Goal: Information Seeking & Learning: Learn about a topic

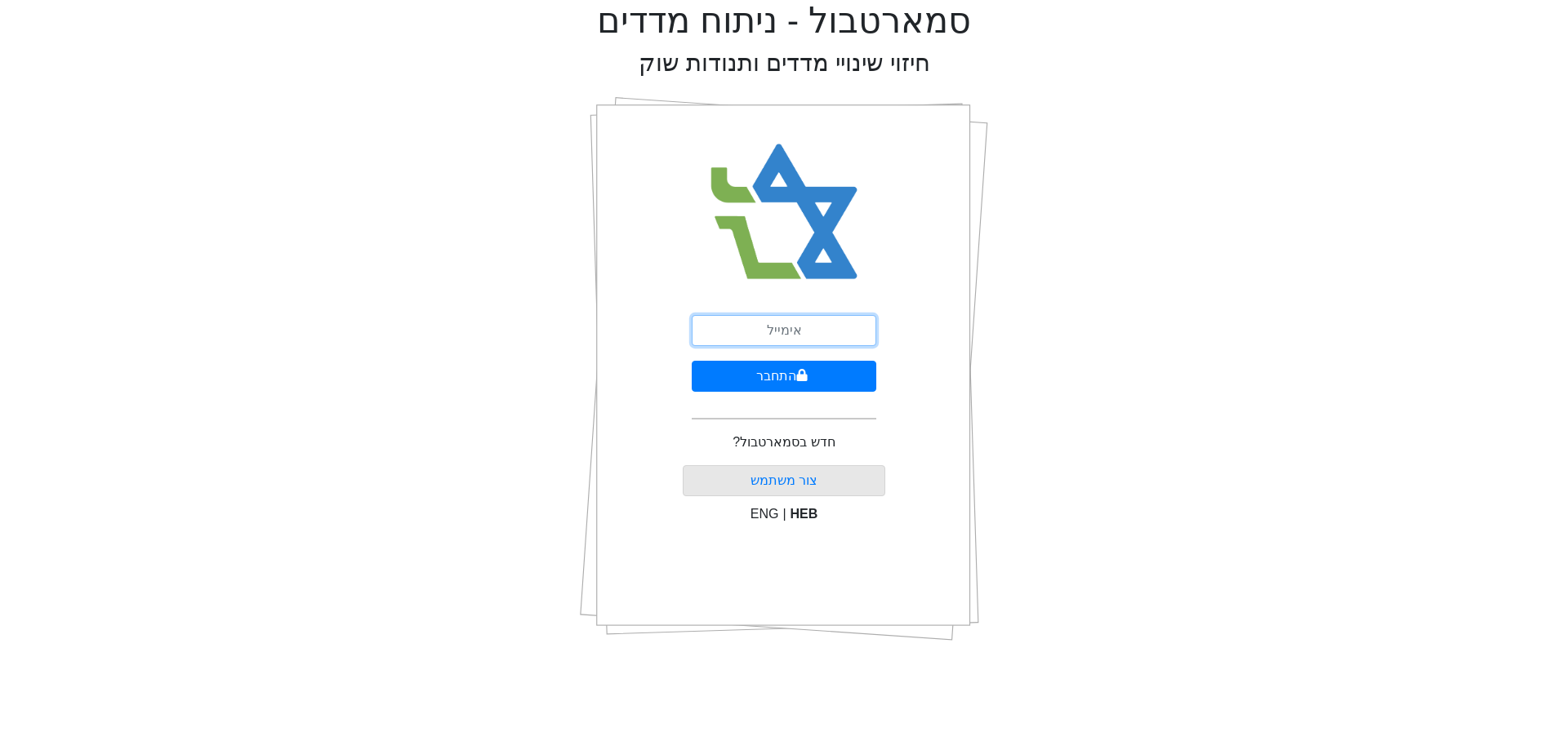
click at [768, 332] on input "email" at bounding box center [784, 331] width 184 height 31
type input "[EMAIL_ADDRESS][DOMAIN_NAME]"
click at [802, 382] on button "התחבר" at bounding box center [784, 376] width 184 height 31
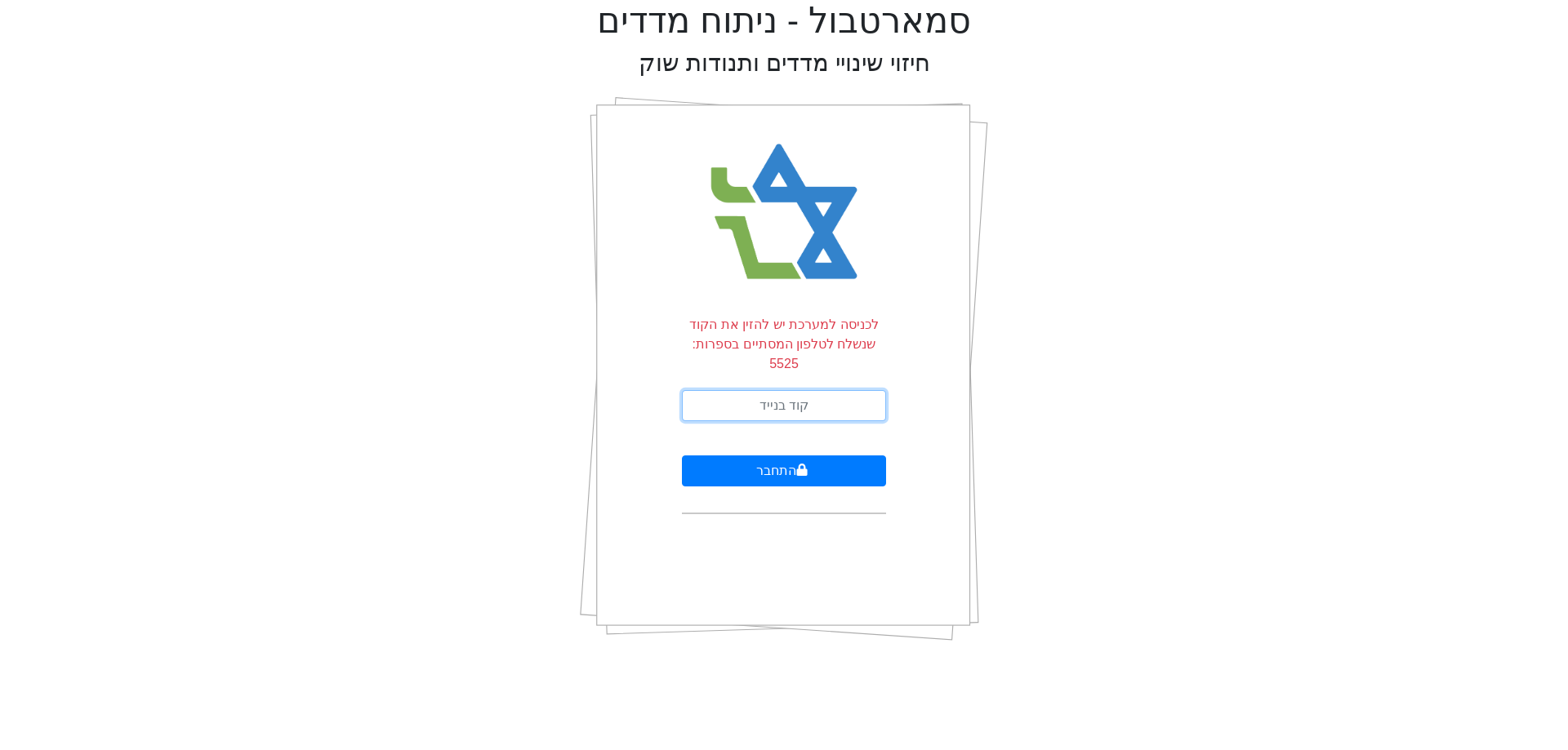
click at [835, 390] on input "text" at bounding box center [784, 406] width 204 height 31
type input "011855"
click at [801, 464] on icon "submit" at bounding box center [802, 470] width 11 height 13
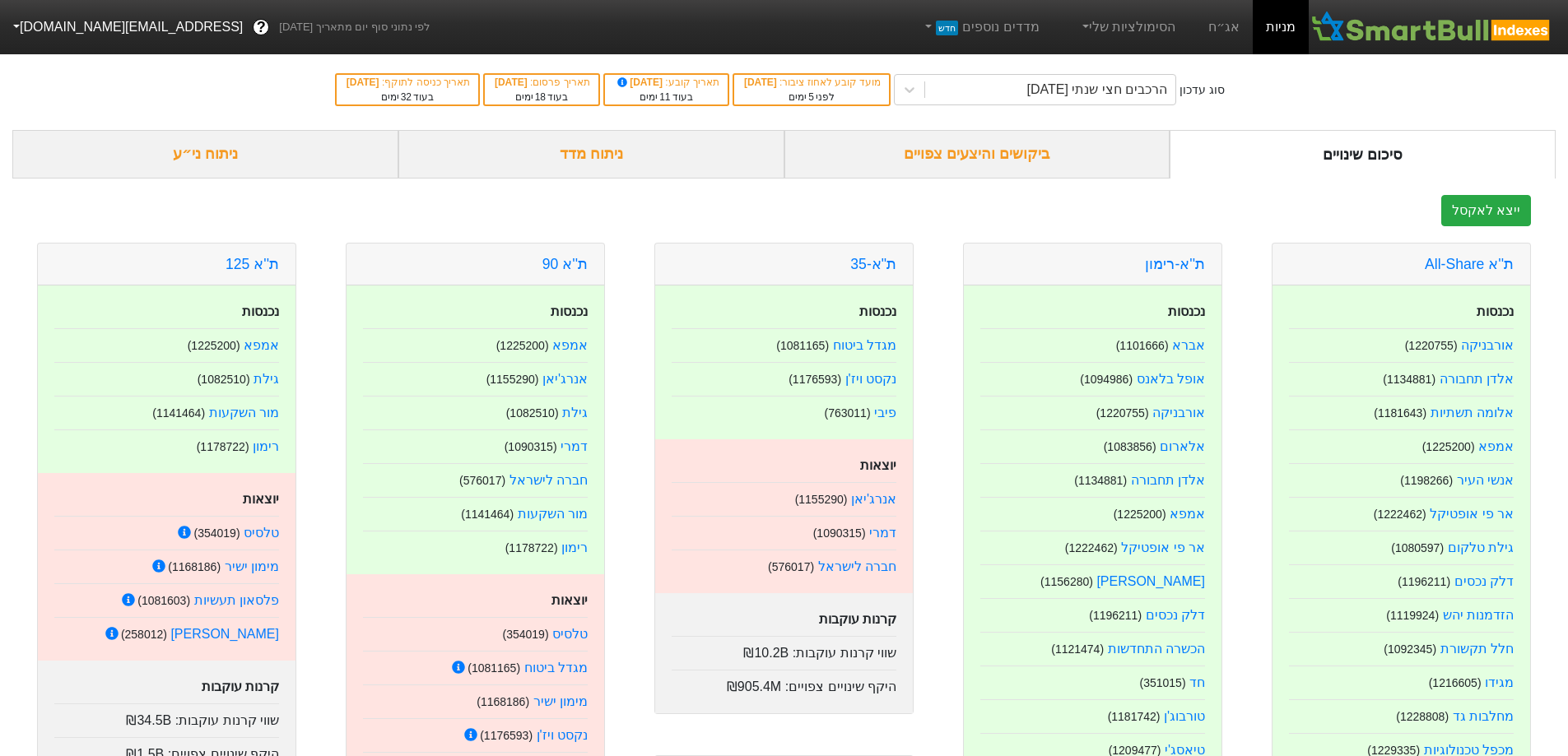
click at [651, 167] on div "ניתוח מדד" at bounding box center [591, 154] width 386 height 49
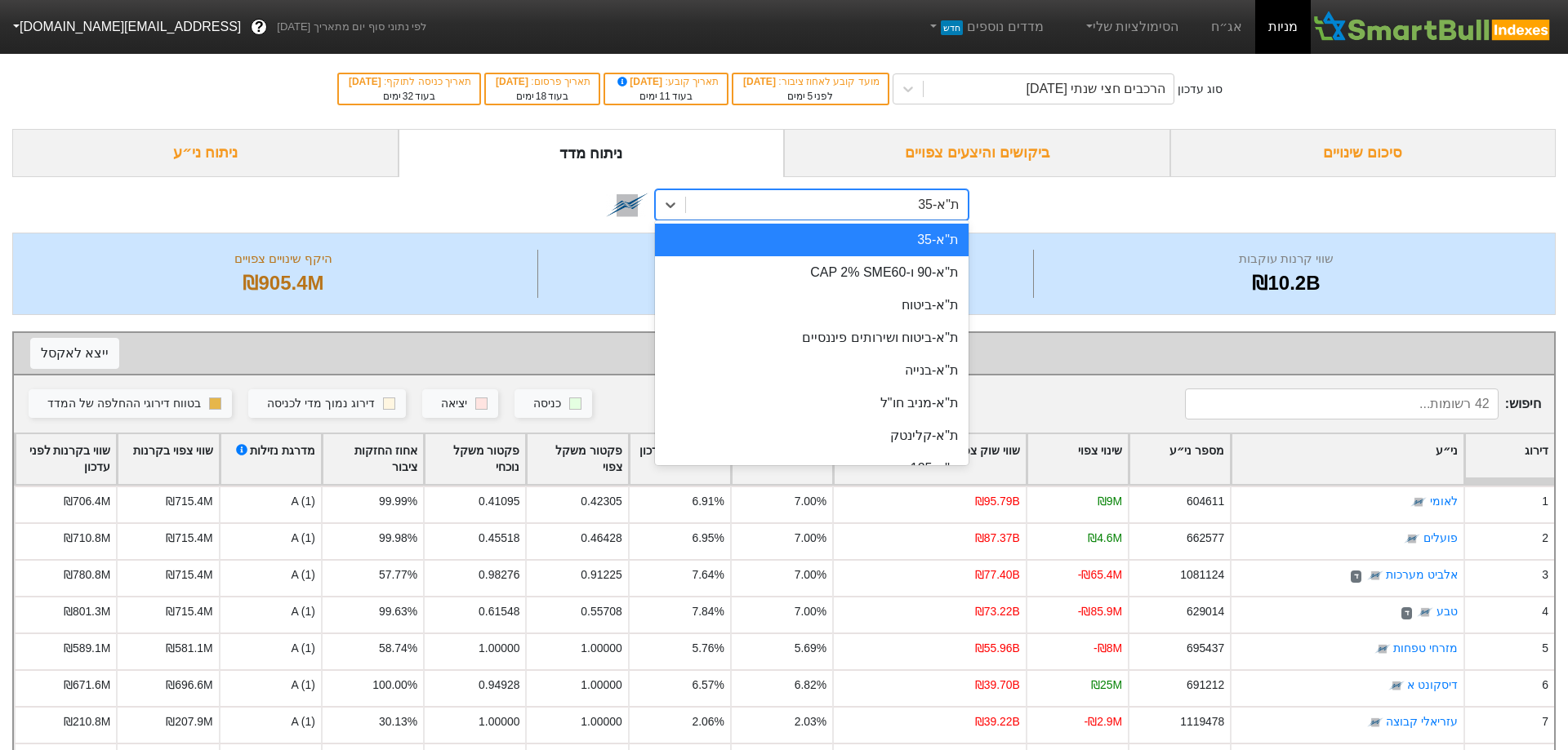
click at [836, 201] on div "ת"א-35" at bounding box center [827, 205] width 282 height 29
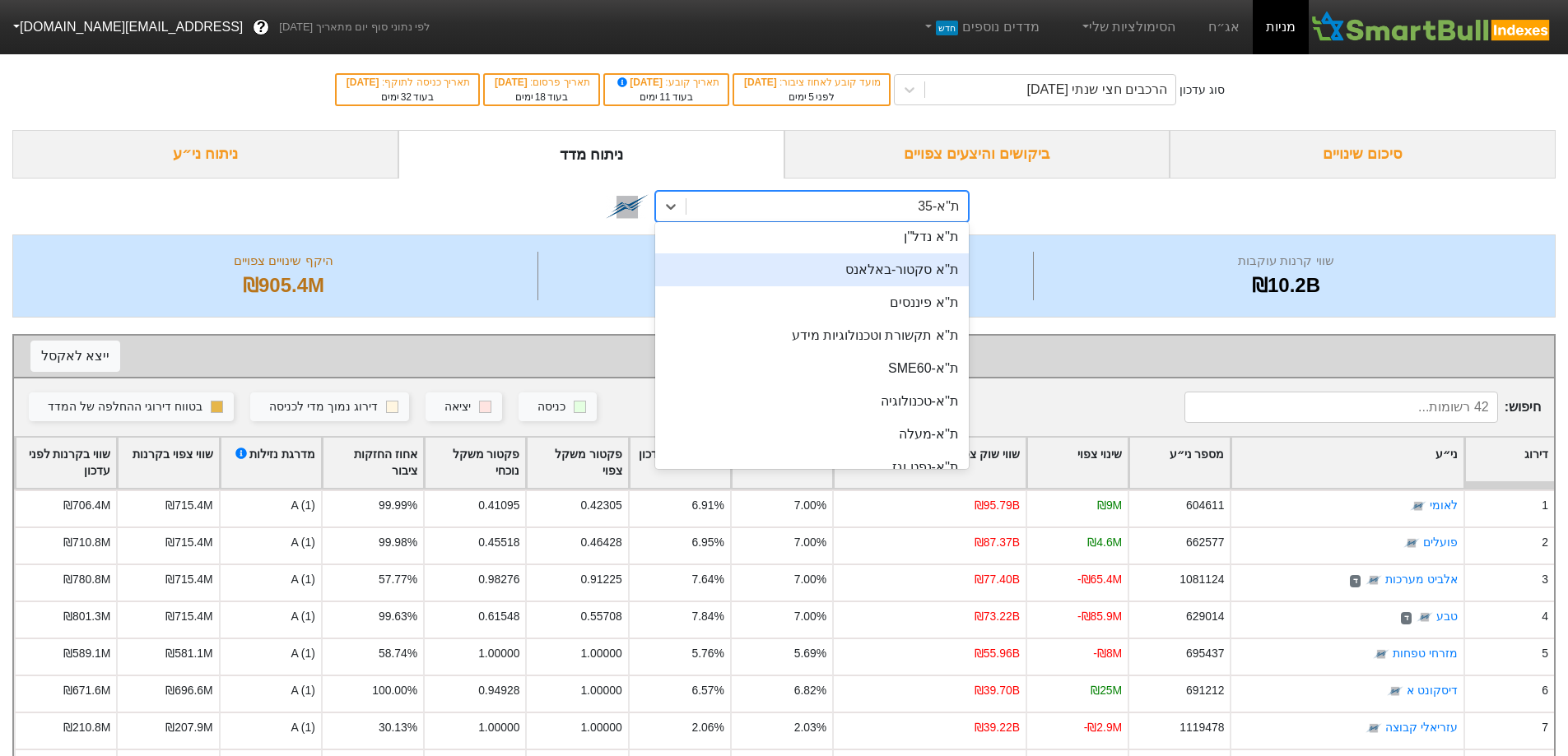
scroll to position [576, 0]
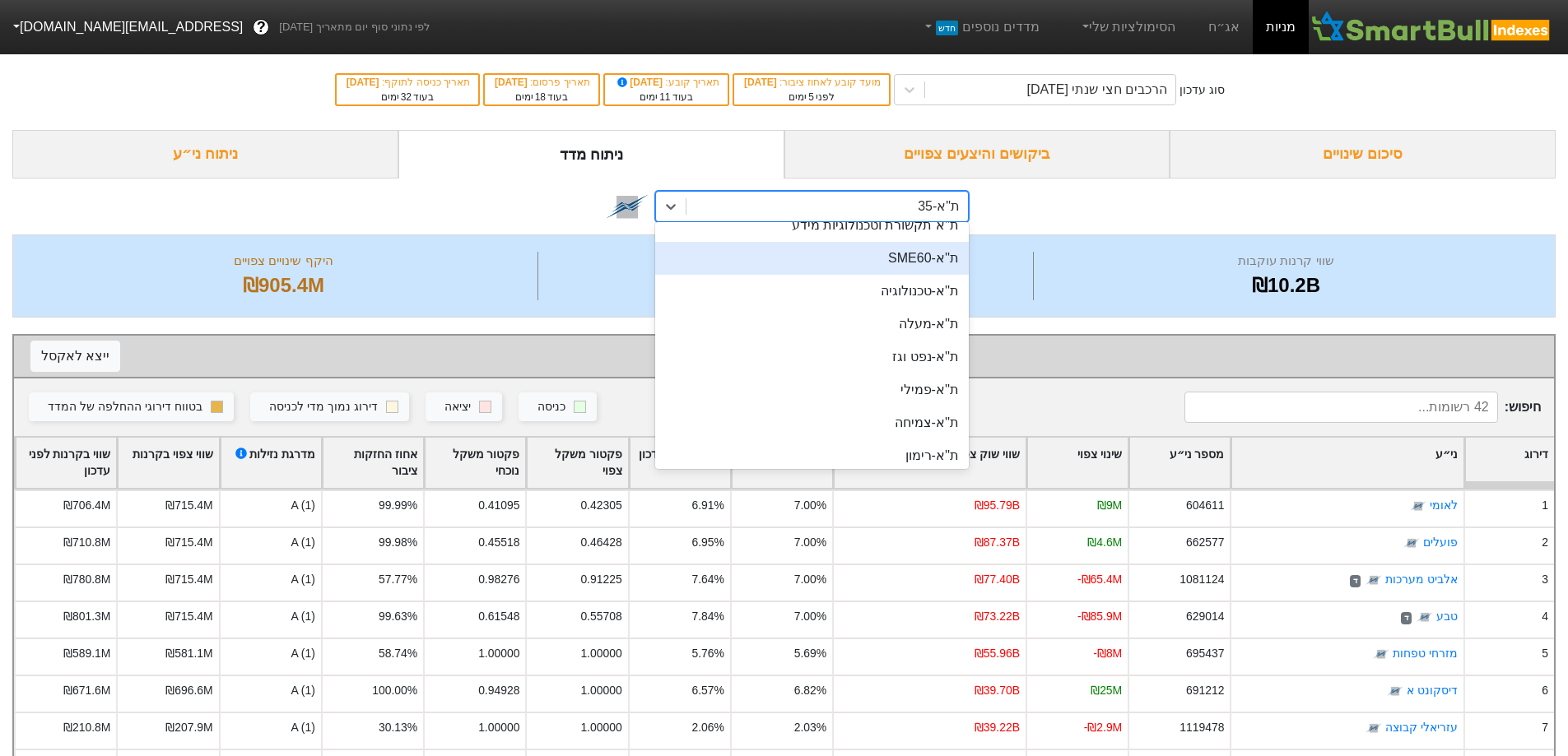
click at [921, 261] on div "ת''א-SME60" at bounding box center [812, 259] width 313 height 33
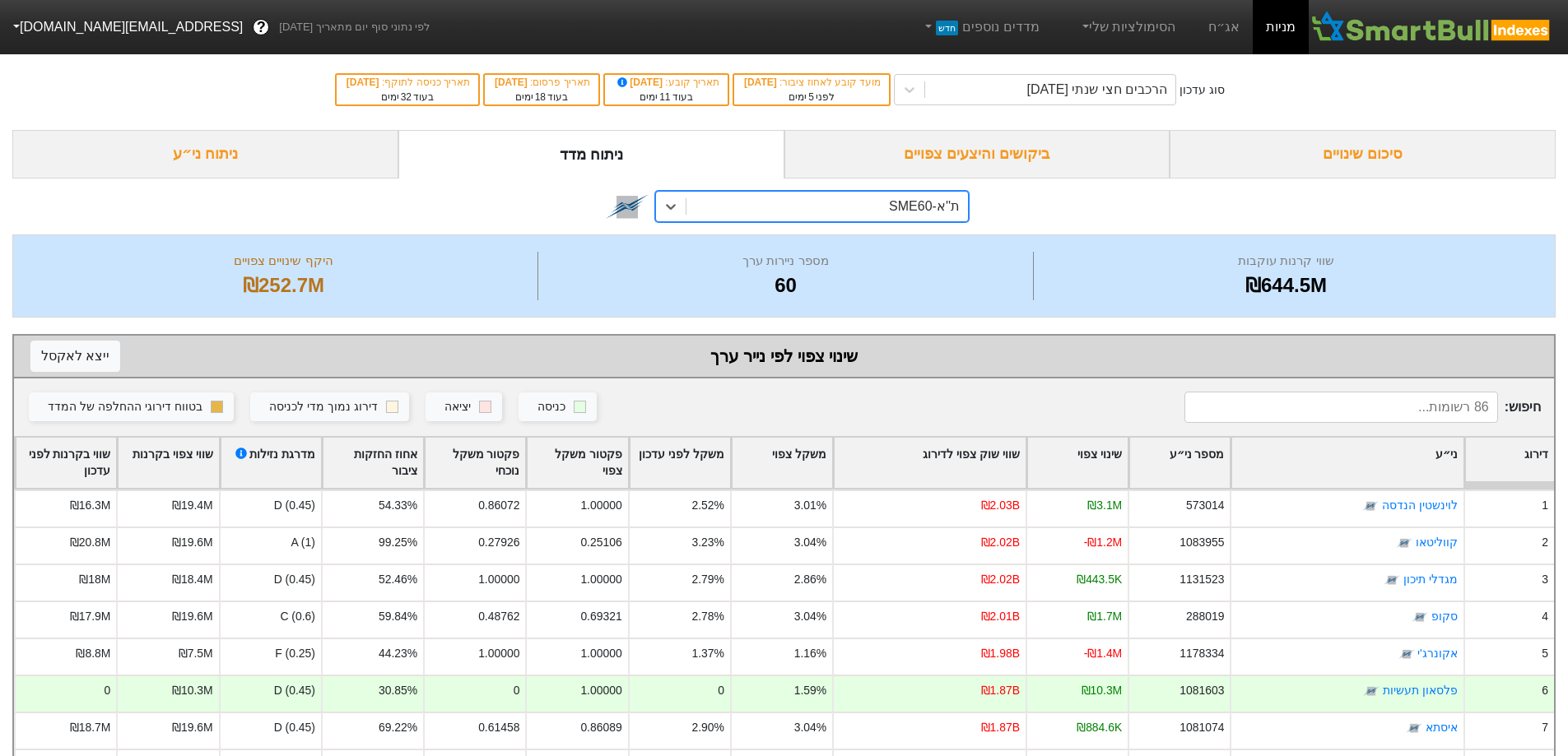
click at [1316, 155] on div "סיכום שינויים" at bounding box center [1362, 154] width 386 height 49
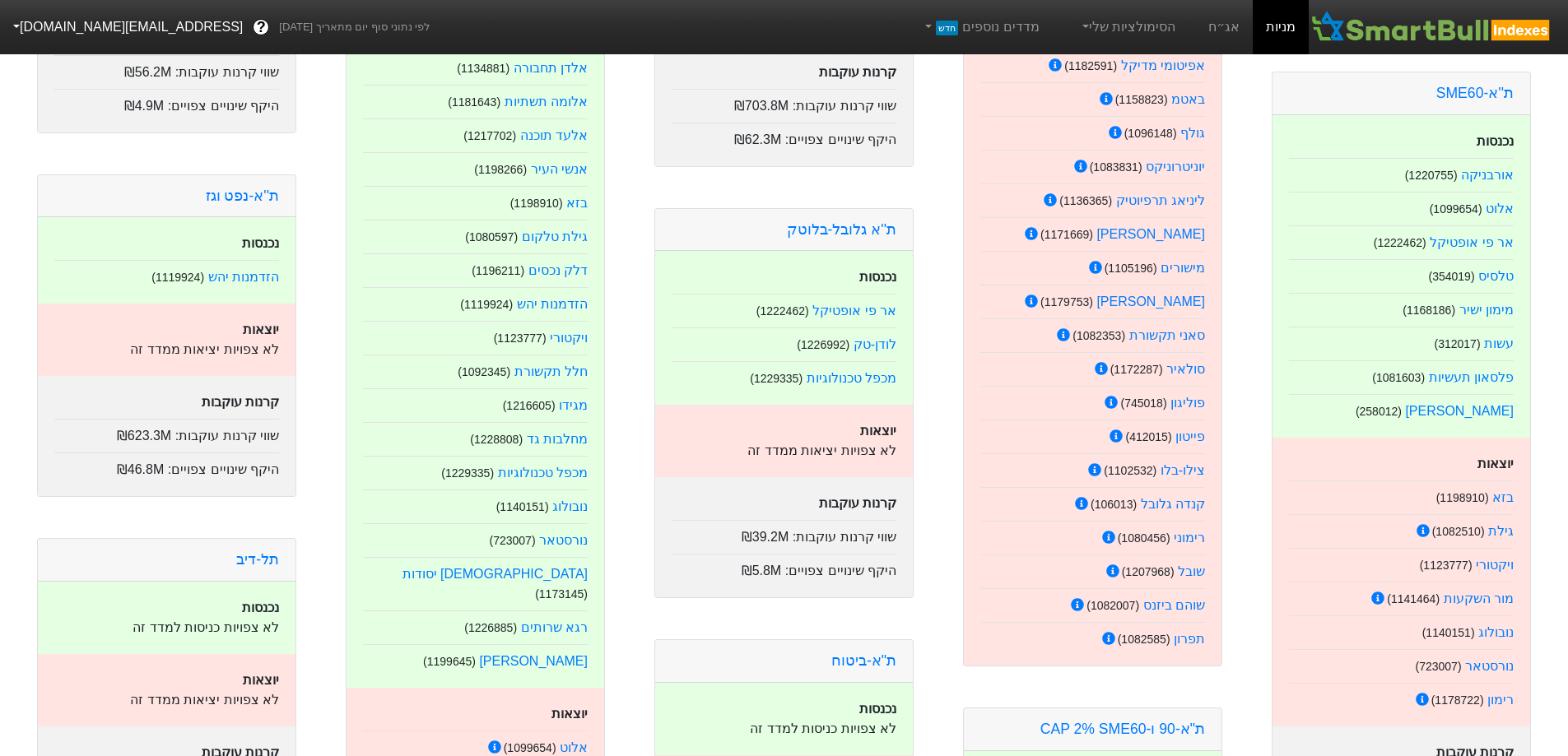
scroll to position [1057, 0]
